Goal: Information Seeking & Learning: Learn about a topic

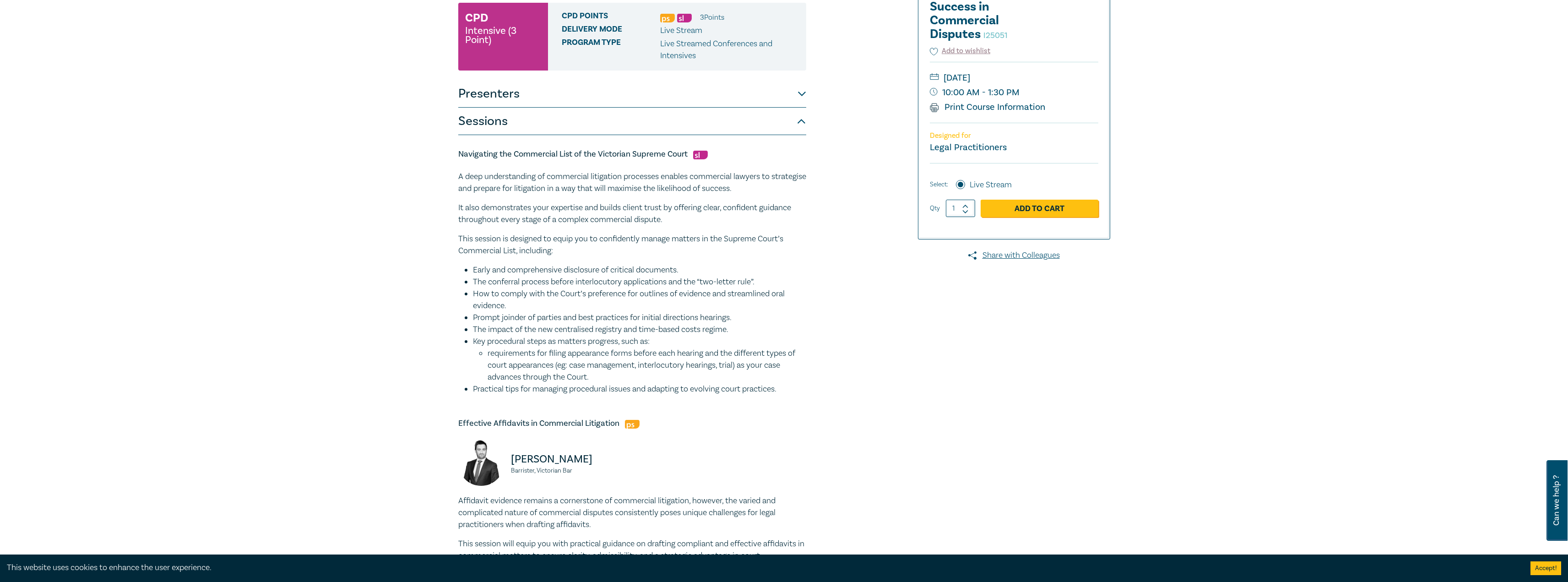
scroll to position [183, 0]
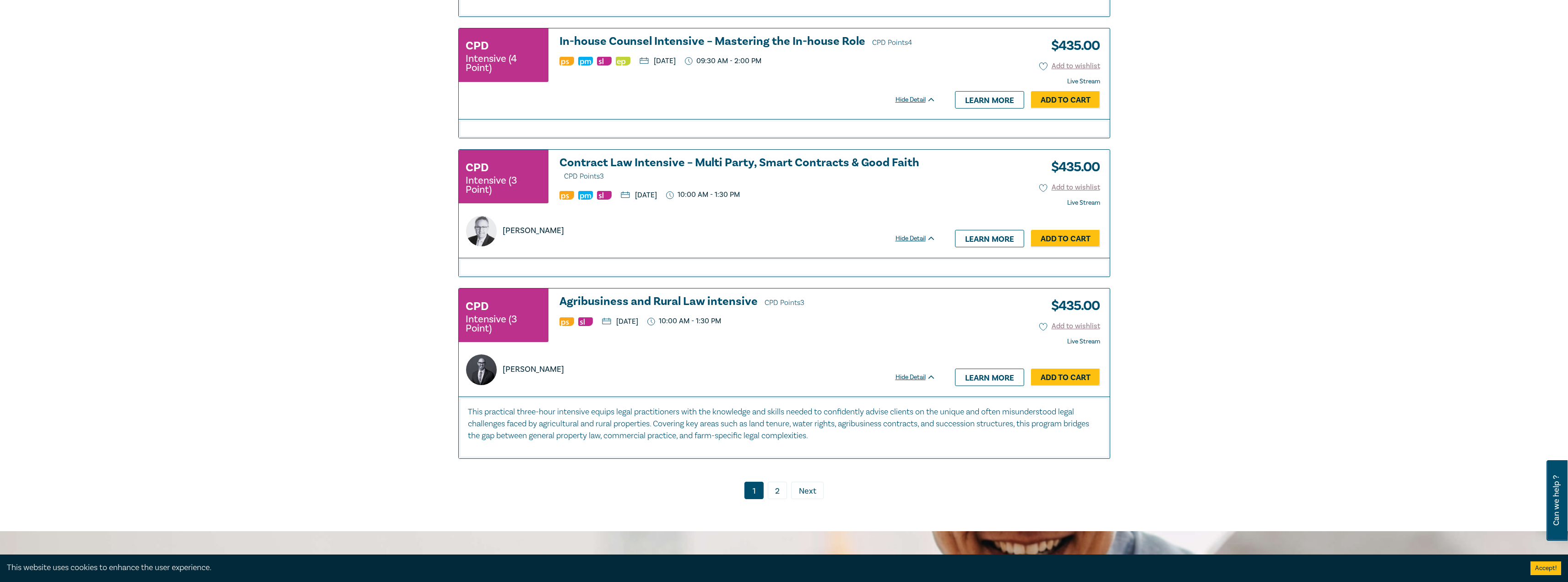
scroll to position [1937, 0]
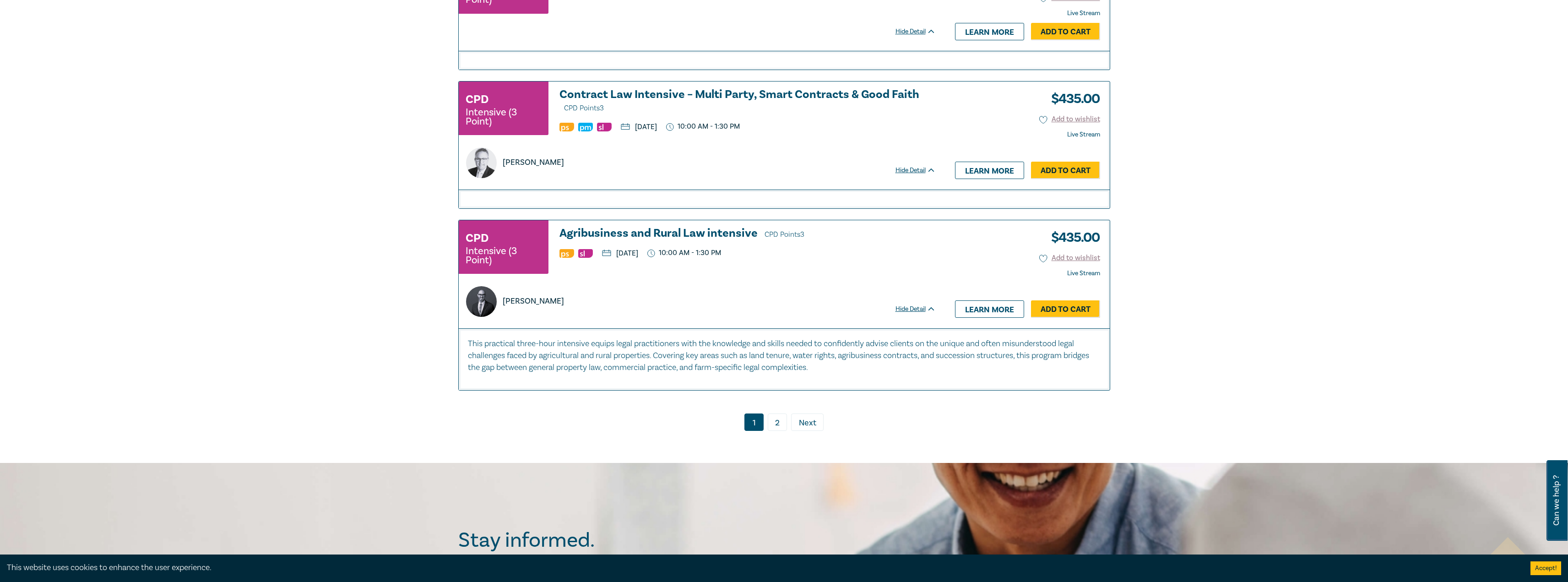
click at [776, 430] on link "2" at bounding box center [777, 422] width 19 height 18
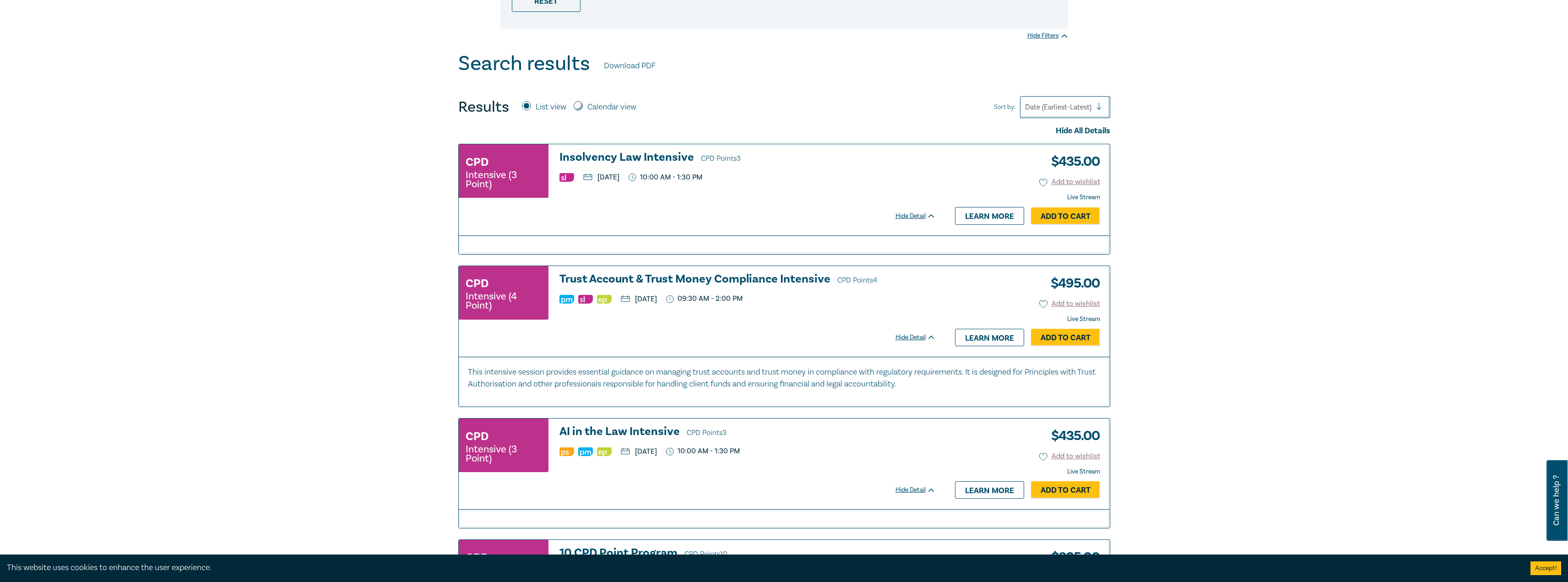
scroll to position [292, 0]
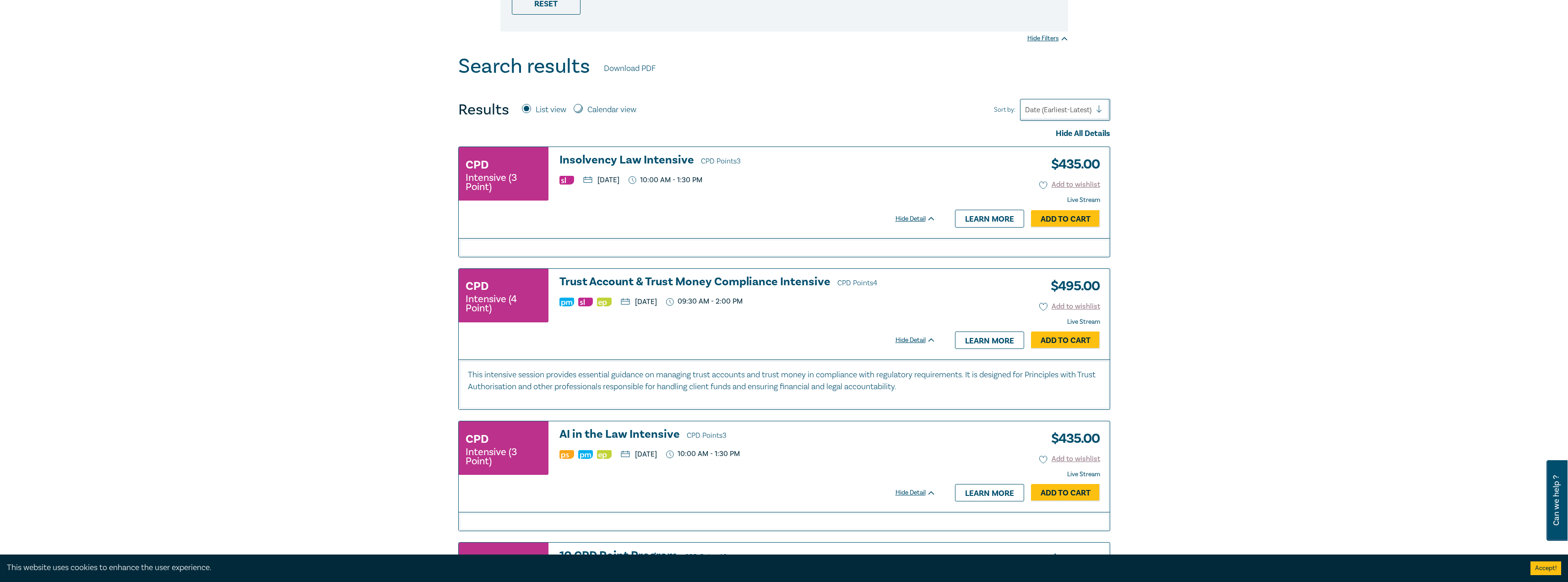
click at [673, 282] on h3 "Trust Account & Trust Money Compliance Intensive CPD Points 4" at bounding box center [747, 282] width 376 height 14
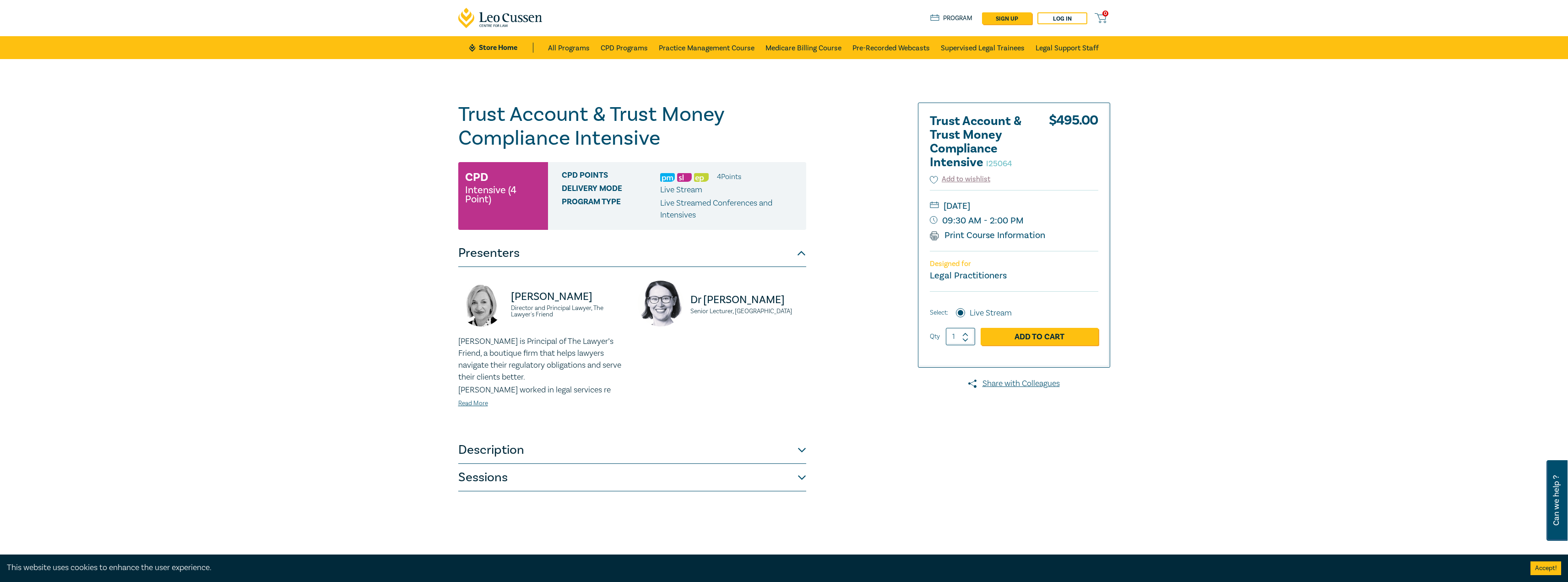
click at [785, 482] on button "Sessions" at bounding box center [632, 477] width 348 height 27
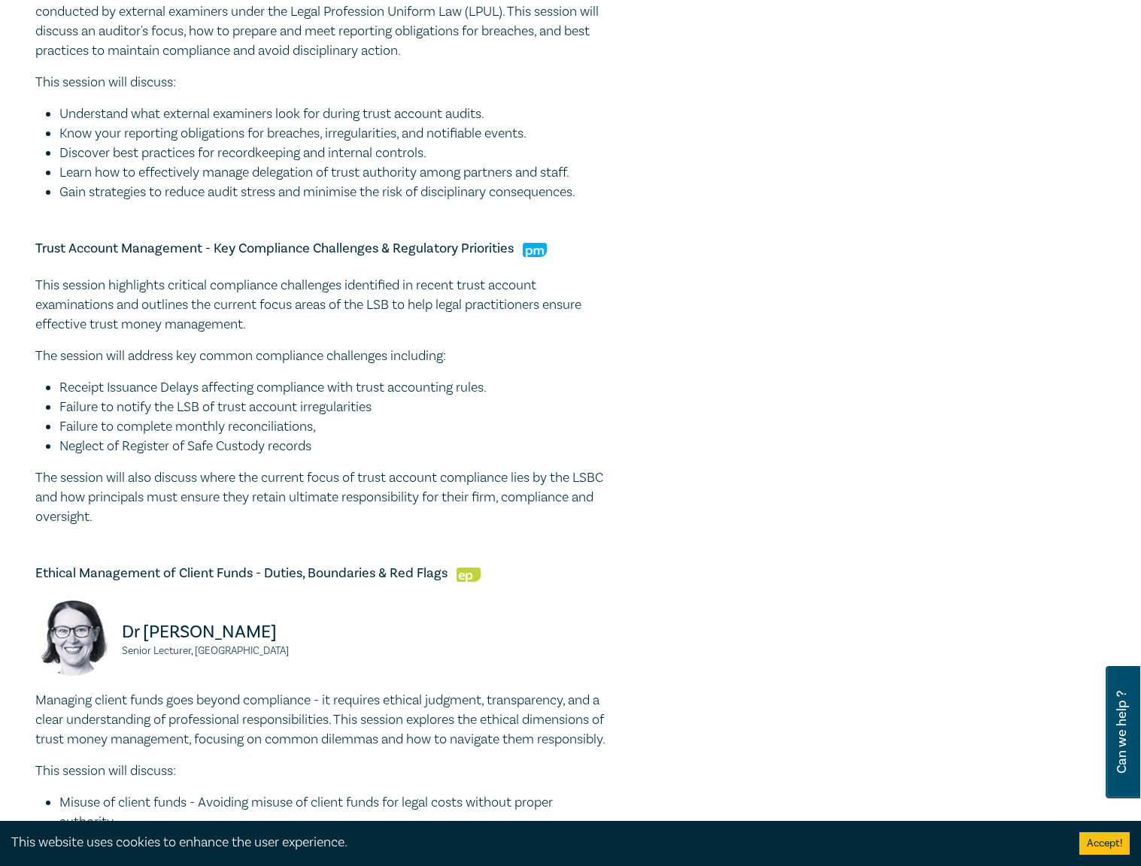
scroll to position [1053, 0]
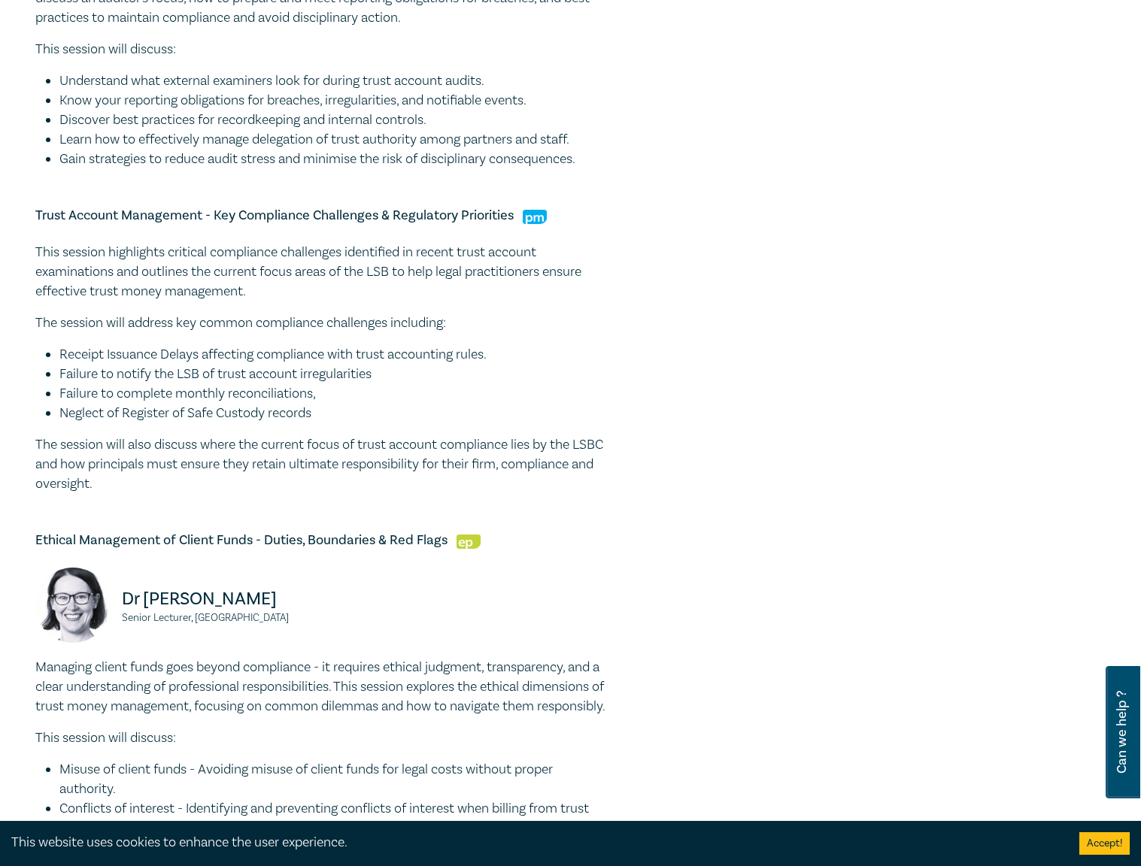
click at [349, 333] on p "The session will address key common compliance challenges including:" at bounding box center [321, 324] width 572 height 20
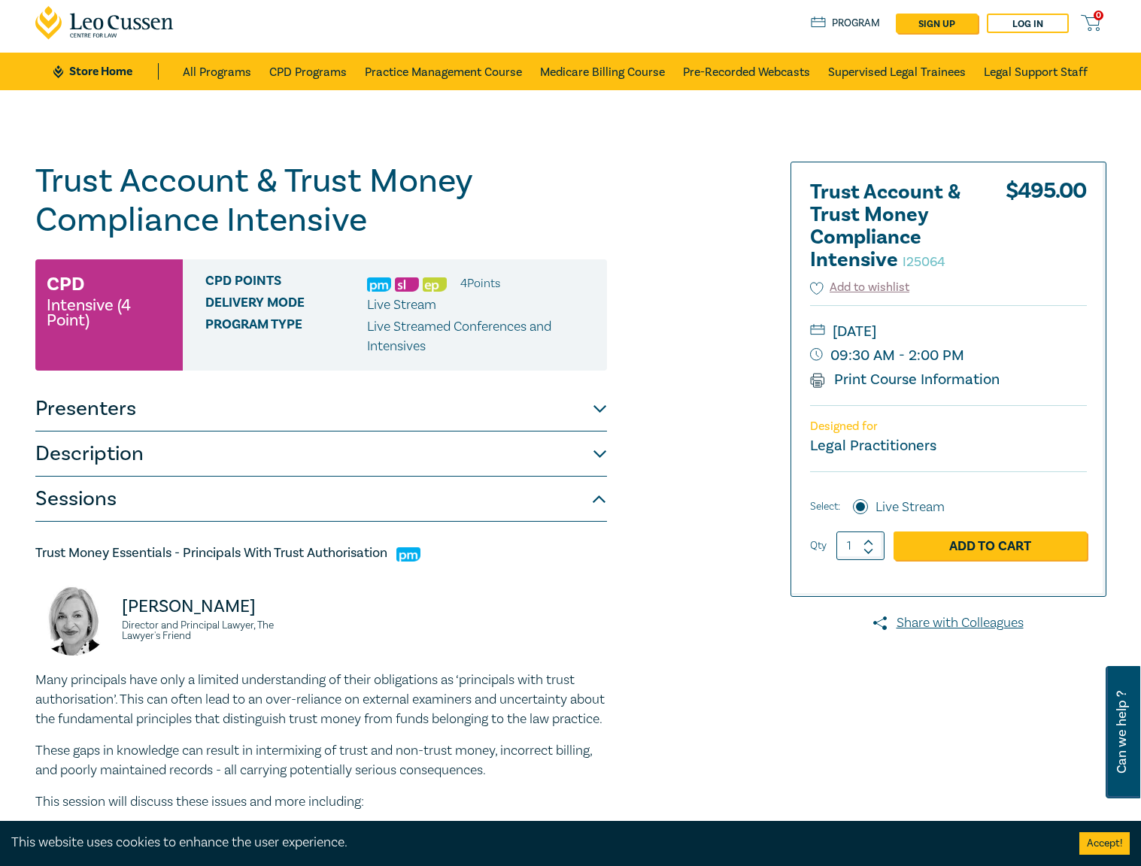
scroll to position [15, 0]
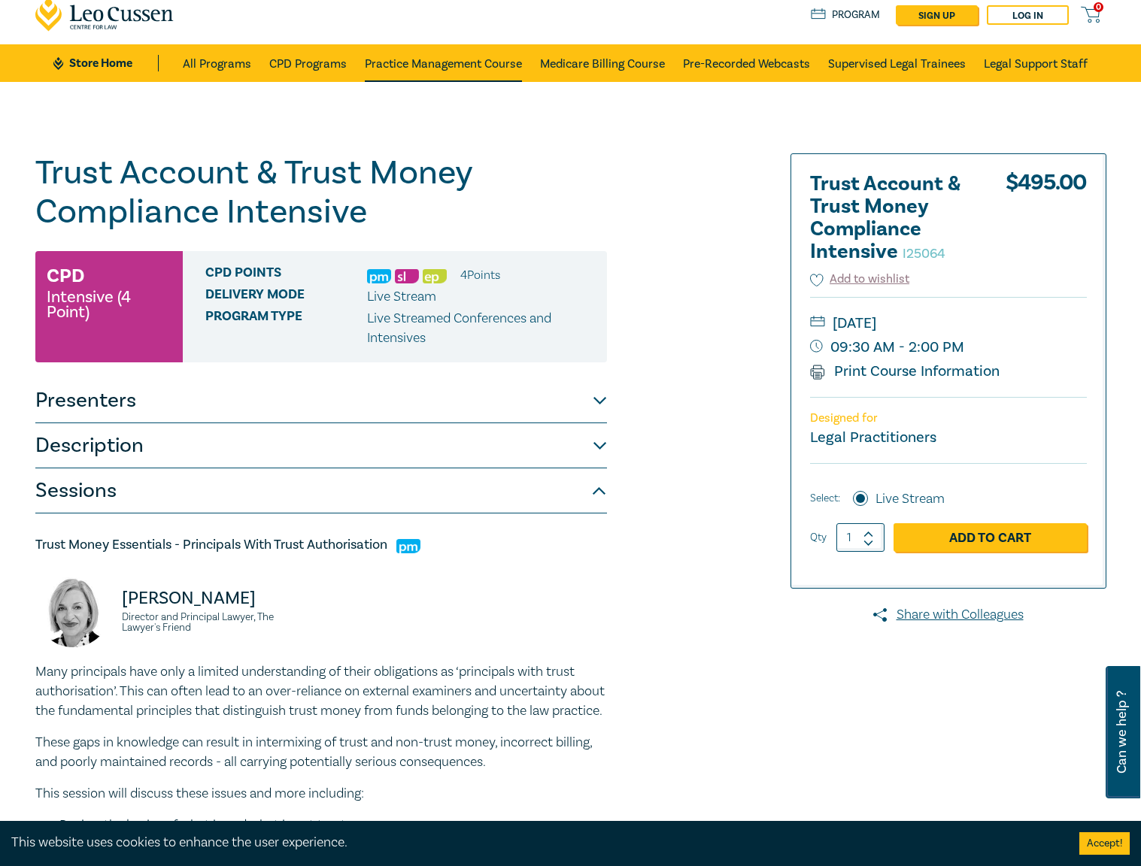
click at [434, 58] on link "Practice Management Course" at bounding box center [443, 63] width 157 height 38
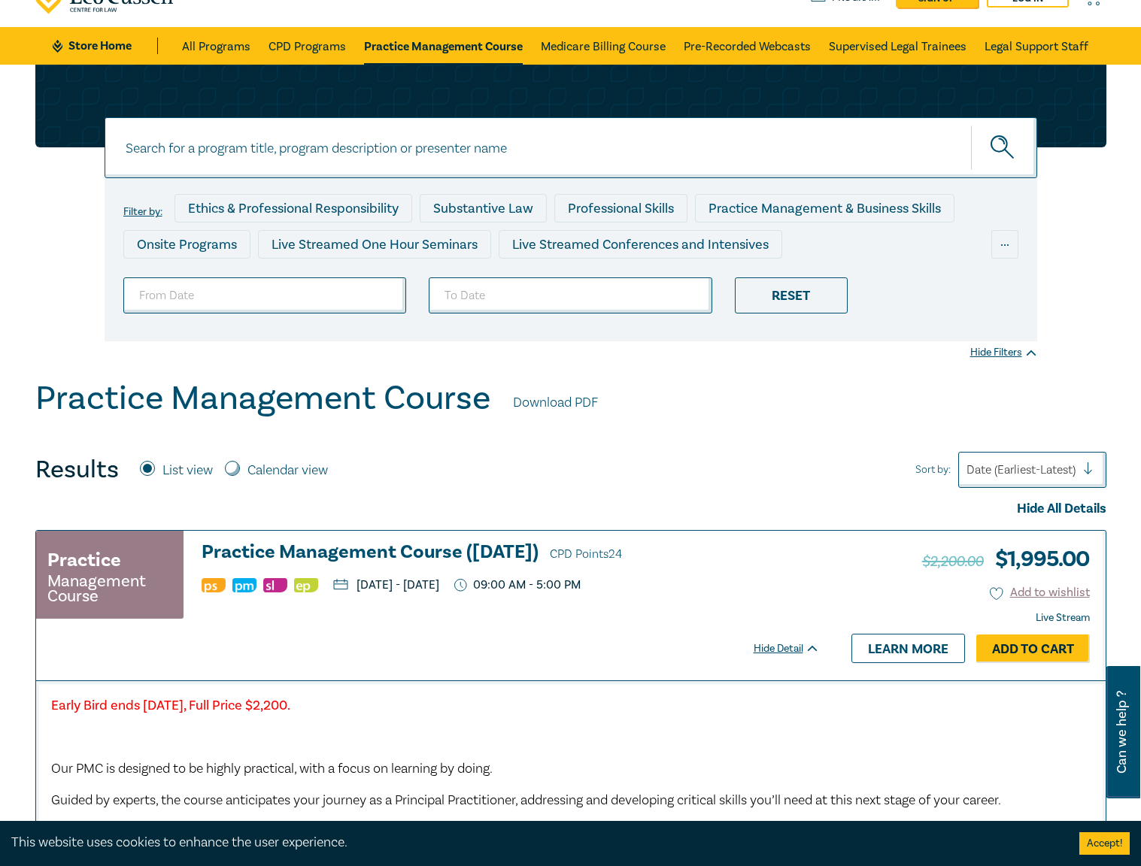
scroll to position [15, 0]
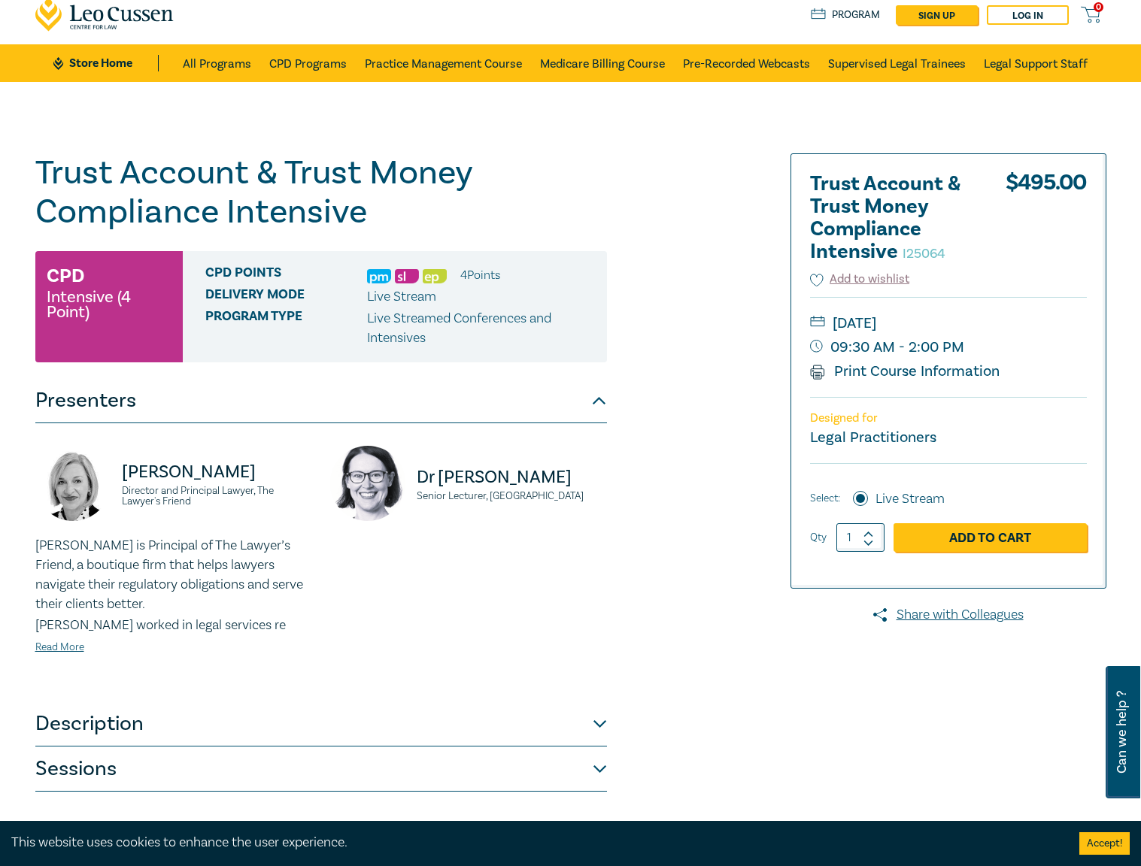
click at [730, 256] on div "Trust Account & Trust Money Compliance Intensive I25064 CPD Intensive (4 Point)…" at bounding box center [389, 529] width 726 height 752
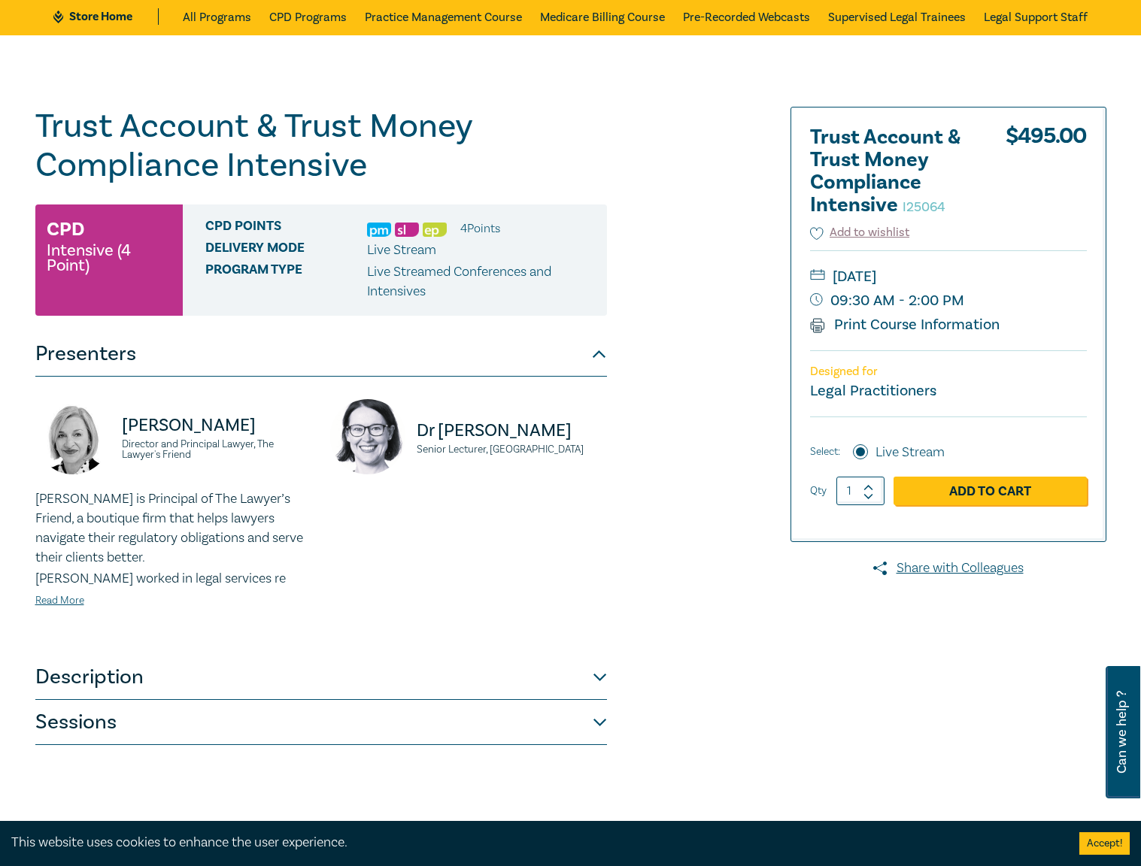
scroll to position [241, 0]
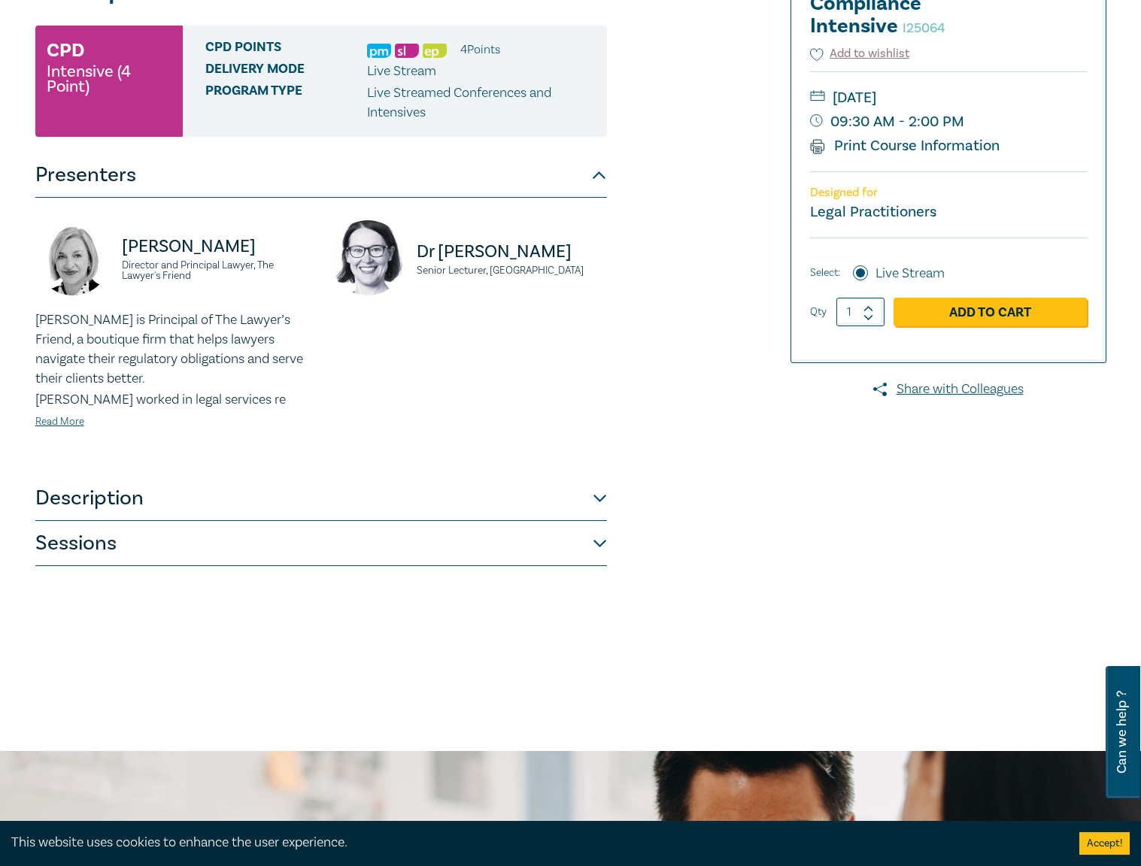
click at [569, 552] on button "Sessions" at bounding box center [321, 543] width 572 height 45
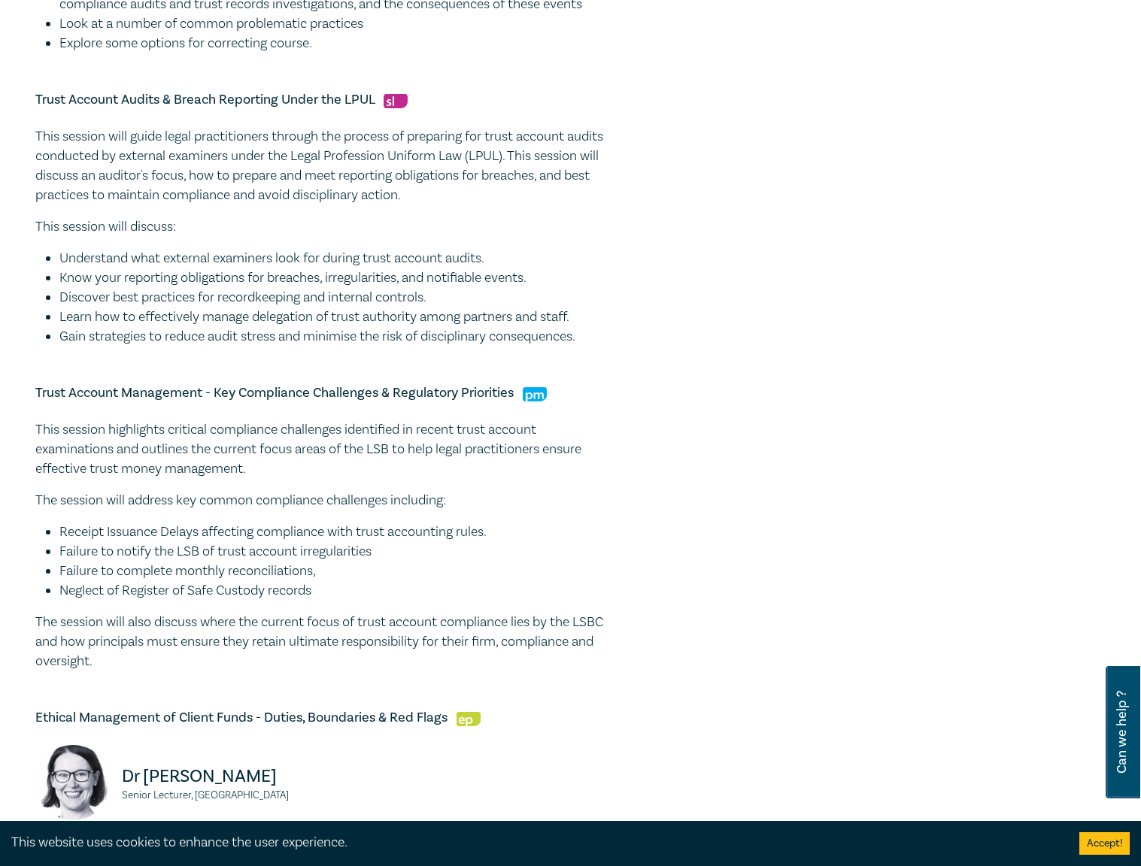
scroll to position [1068, 0]
